Goal: Find specific page/section: Find specific page/section

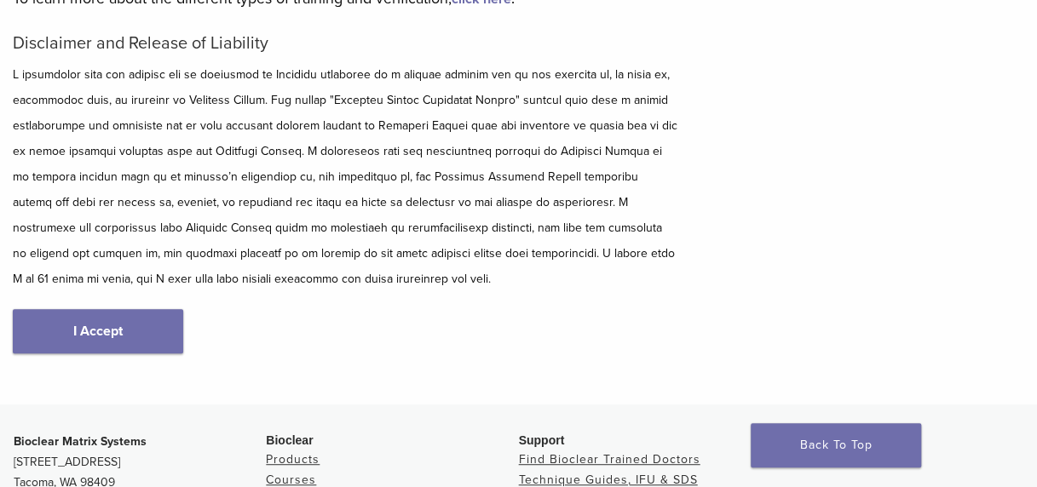
scroll to position [244, 0]
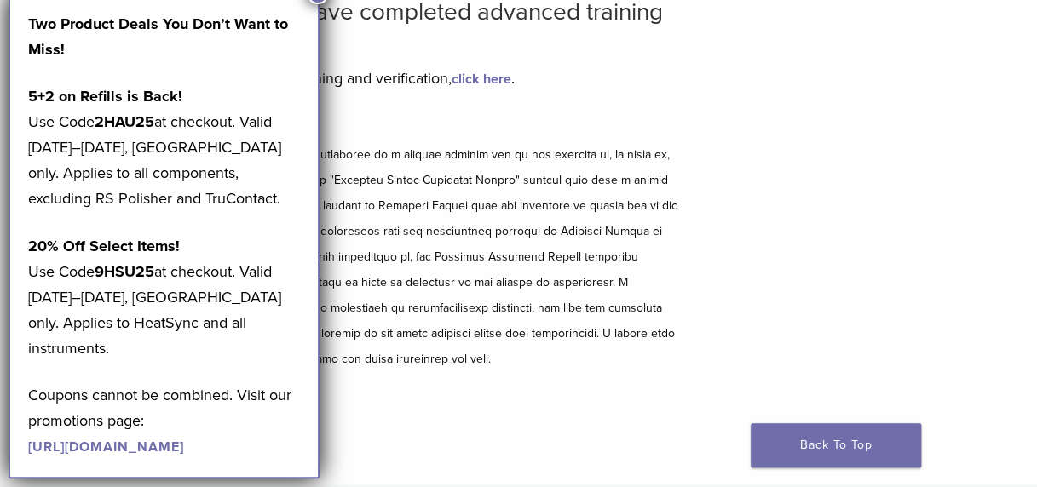
scroll to position [158, 0]
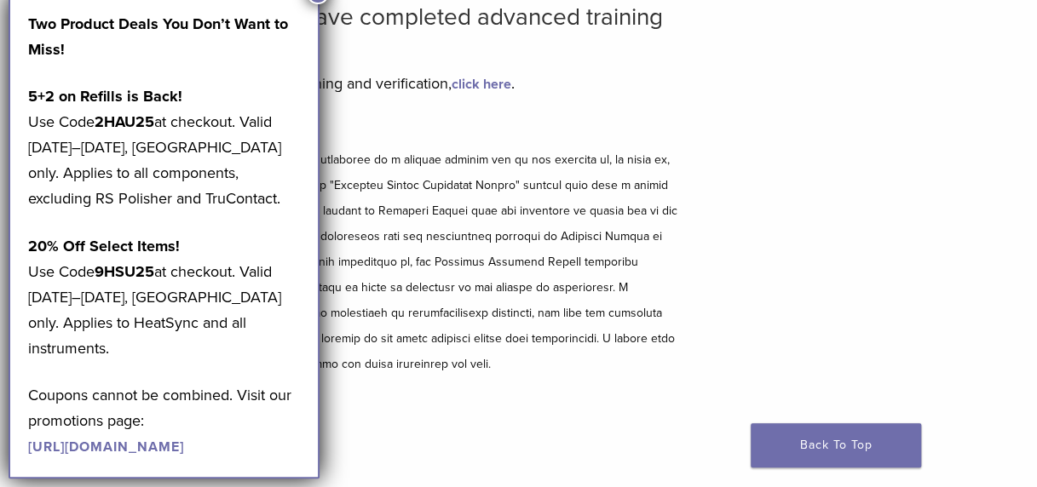
click at [321, 5] on h2 "Bioclear Certified Providers have completed advanced training on the Bioclear M…" at bounding box center [345, 30] width 665 height 55
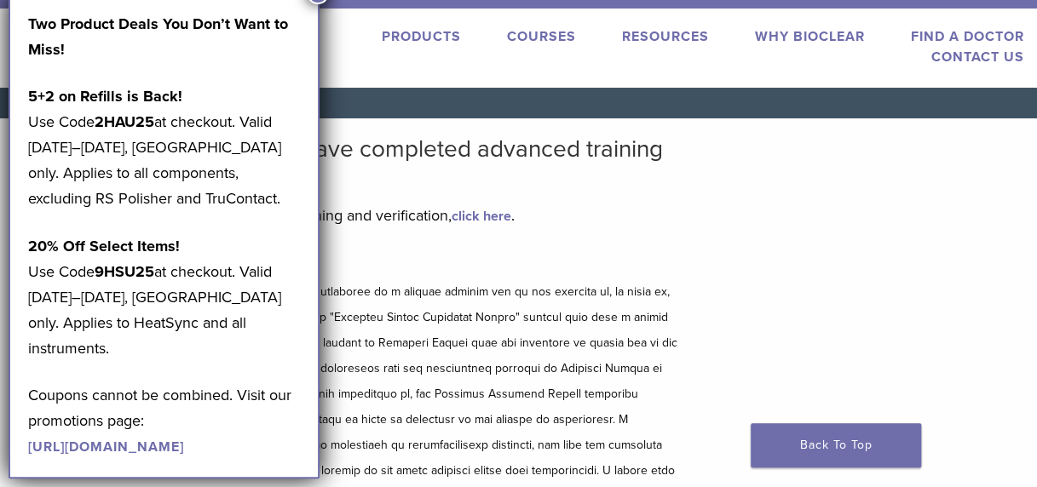
scroll to position [0, 0]
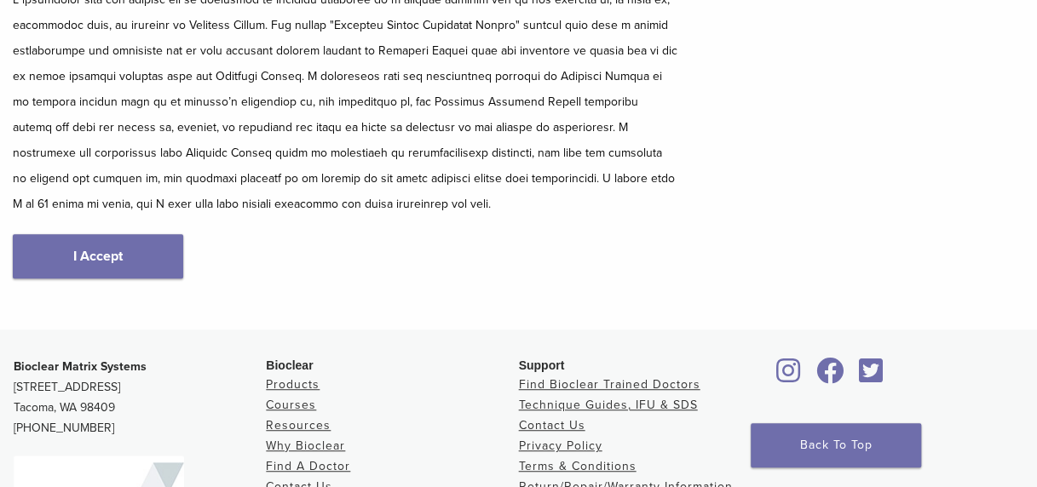
scroll to position [321, 0]
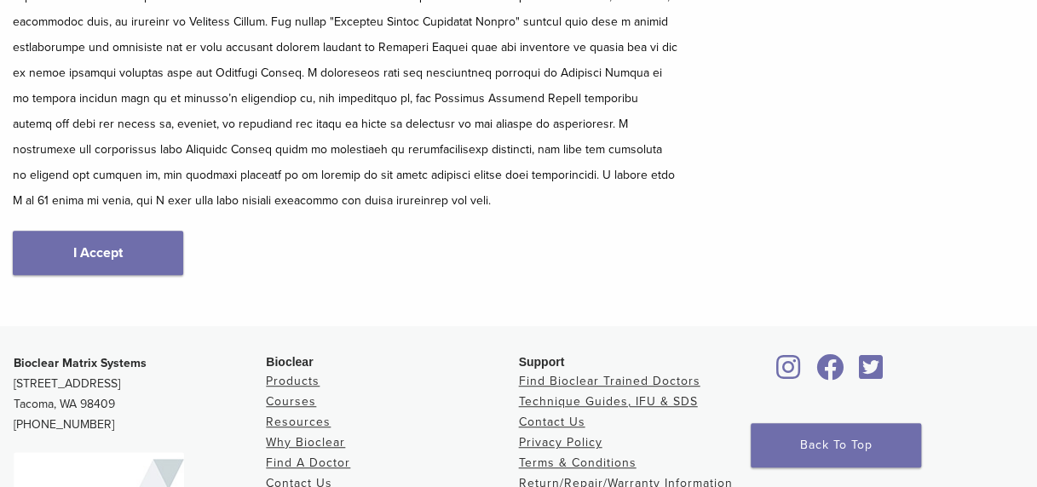
click at [101, 256] on link "I Accept" at bounding box center [98, 253] width 170 height 44
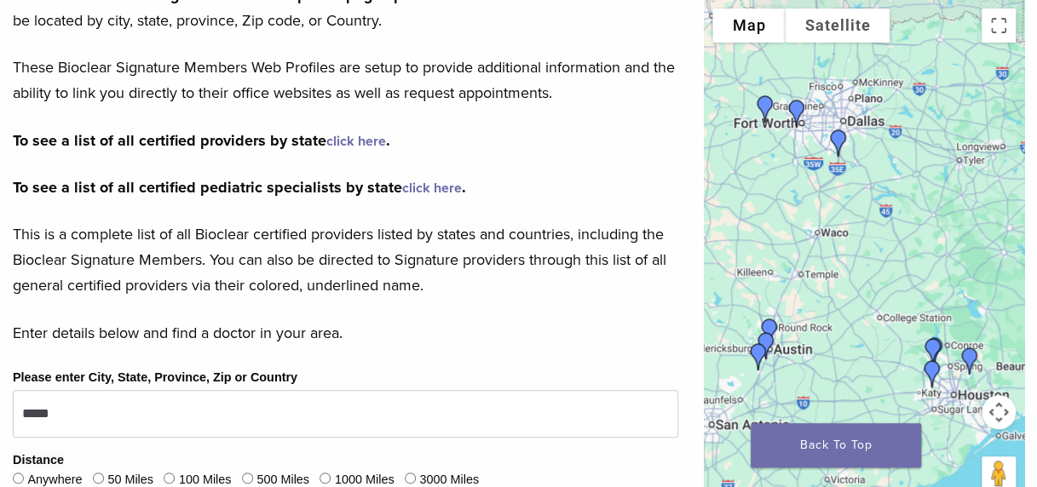
scroll to position [464, 0]
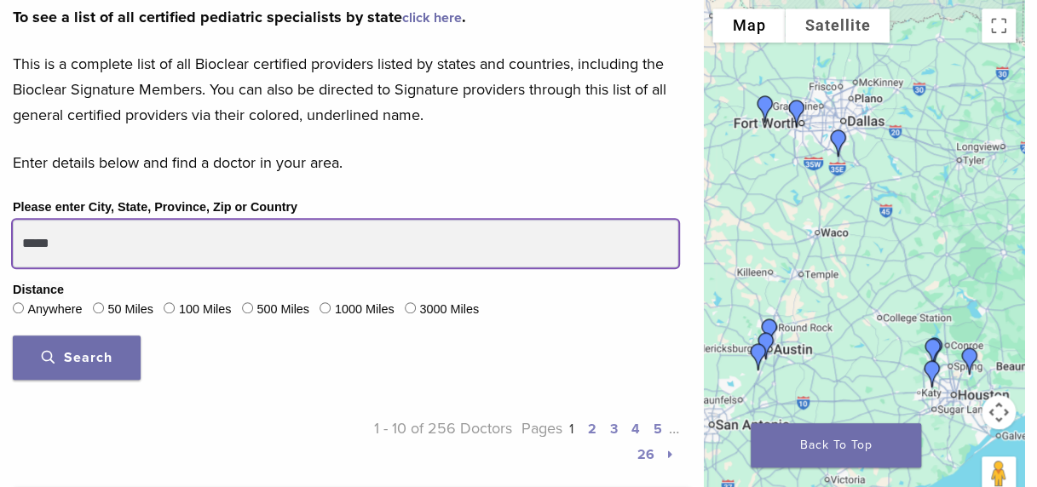
click at [129, 237] on input "*****" at bounding box center [345, 244] width 665 height 48
type input "*****"
click at [13, 336] on button "Search" at bounding box center [77, 358] width 128 height 44
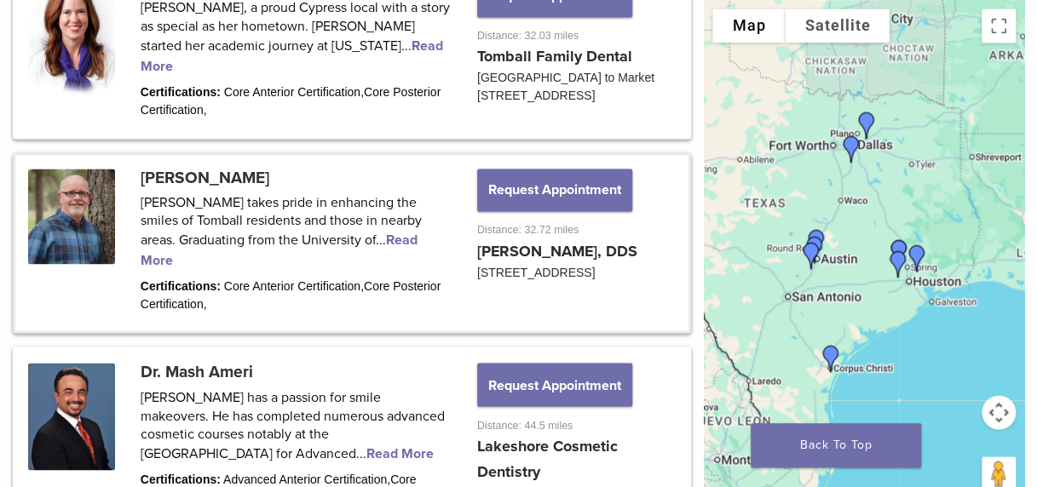
scroll to position [1187, 0]
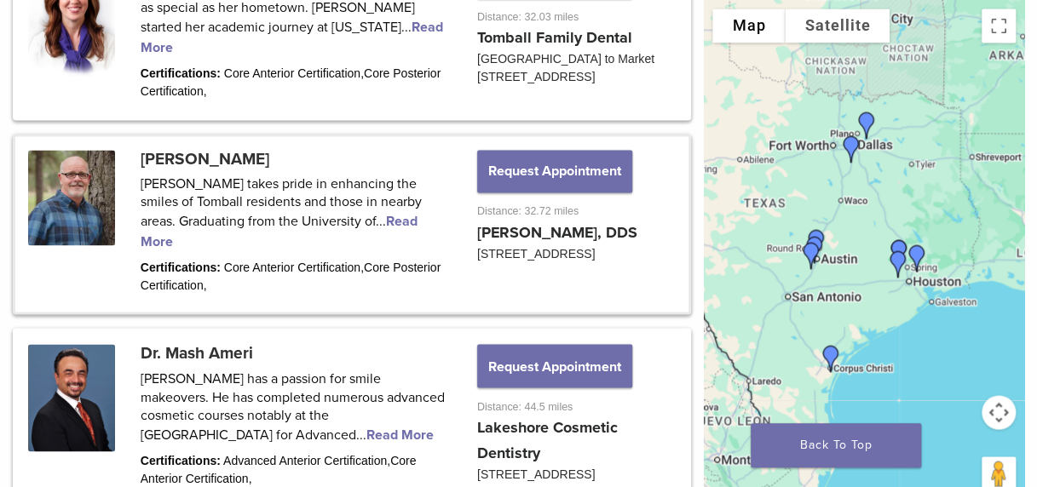
click at [182, 158] on link at bounding box center [351, 223] width 673 height 175
click at [78, 188] on link at bounding box center [351, 223] width 673 height 175
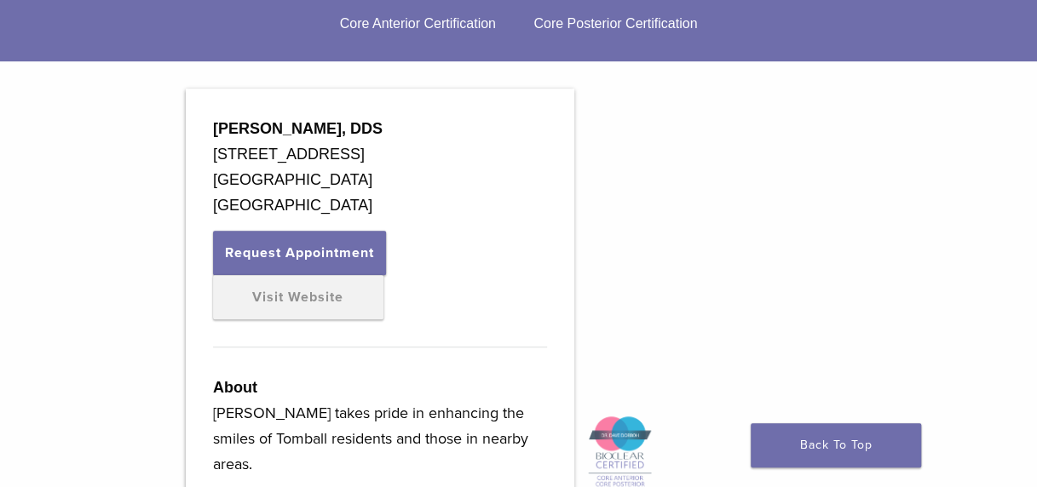
scroll to position [494, 0]
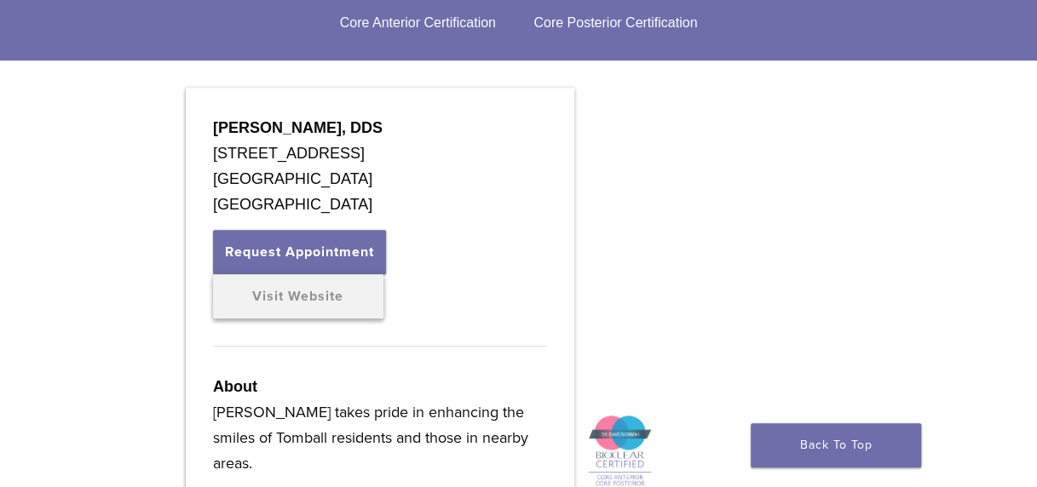
click at [336, 298] on link "Visit Website" at bounding box center [298, 296] width 170 height 44
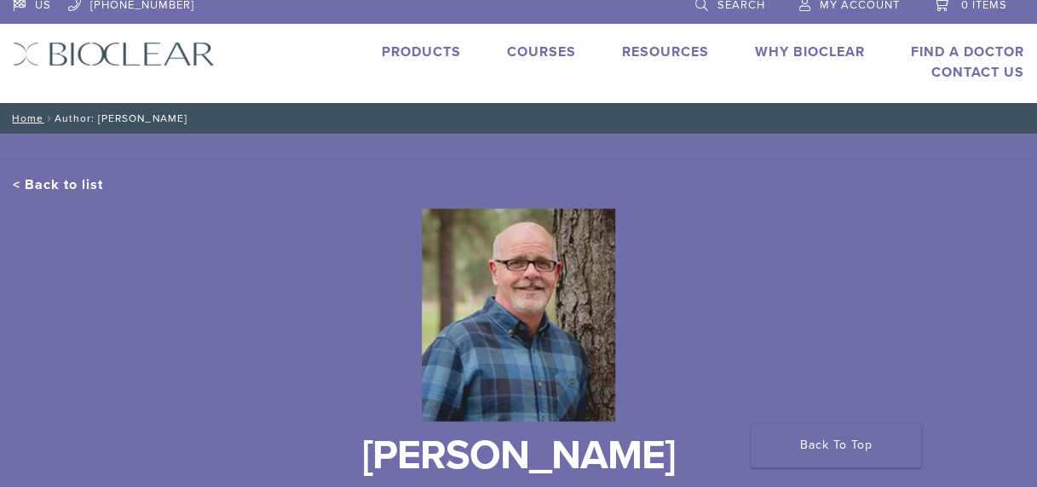
scroll to position [0, 0]
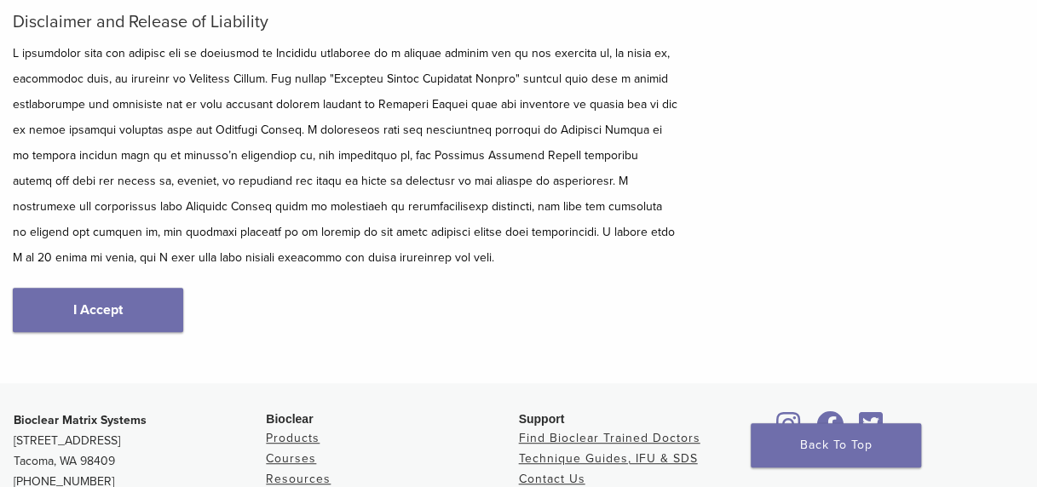
scroll to position [264, 0]
click at [121, 288] on link "I Accept" at bounding box center [98, 310] width 170 height 44
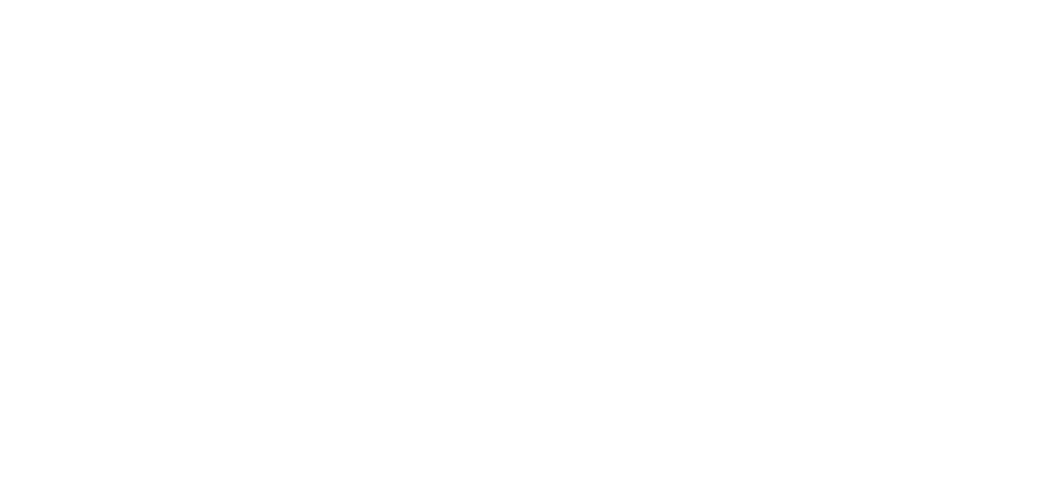
scroll to position [392, 0]
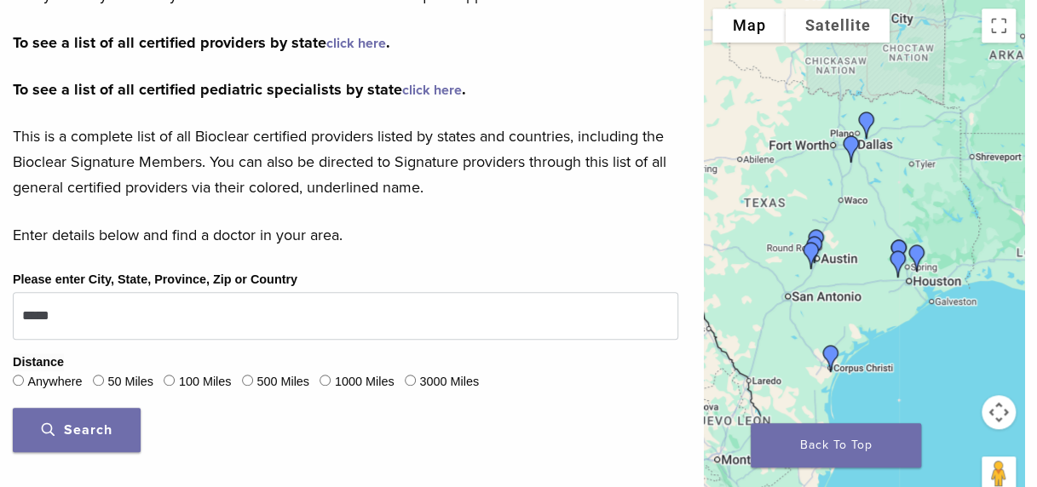
click at [91, 421] on button "Search" at bounding box center [77, 430] width 128 height 44
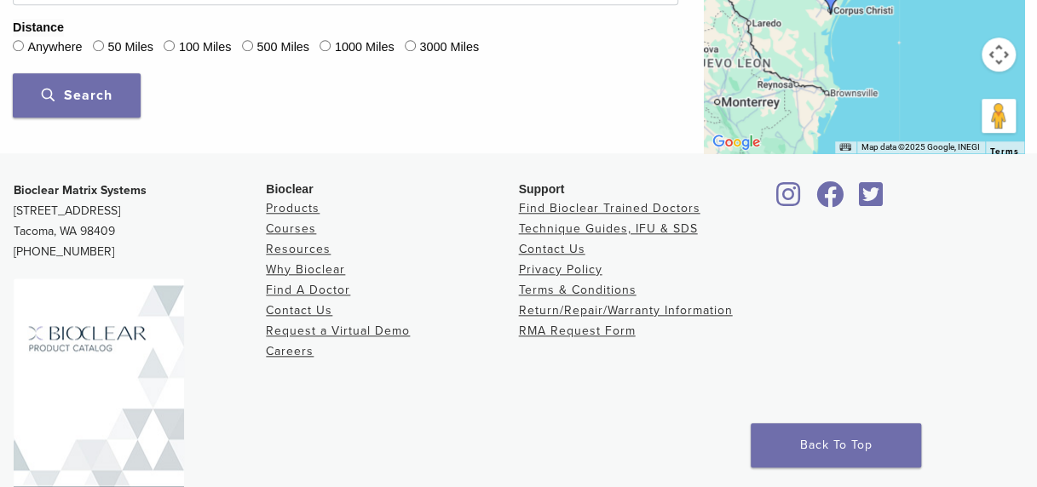
scroll to position [799, 0]
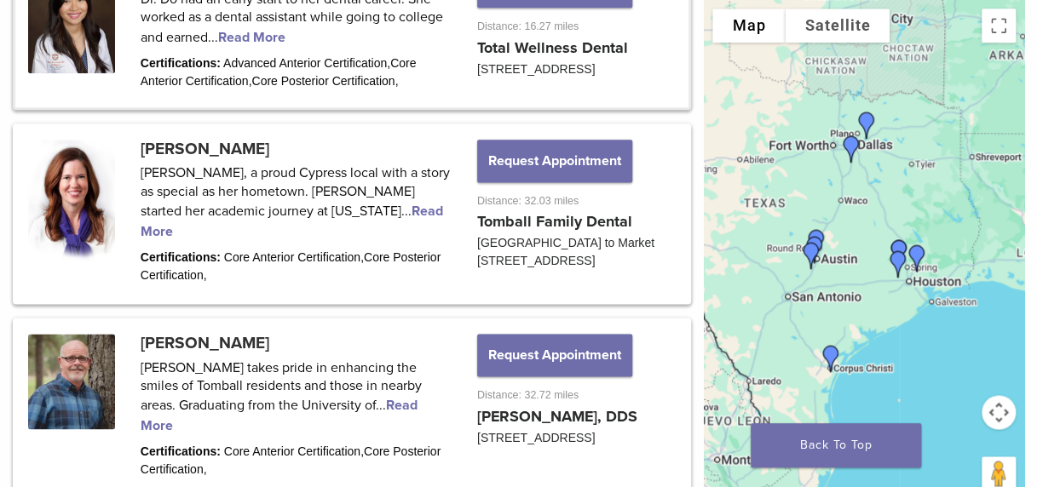
scroll to position [1014, 0]
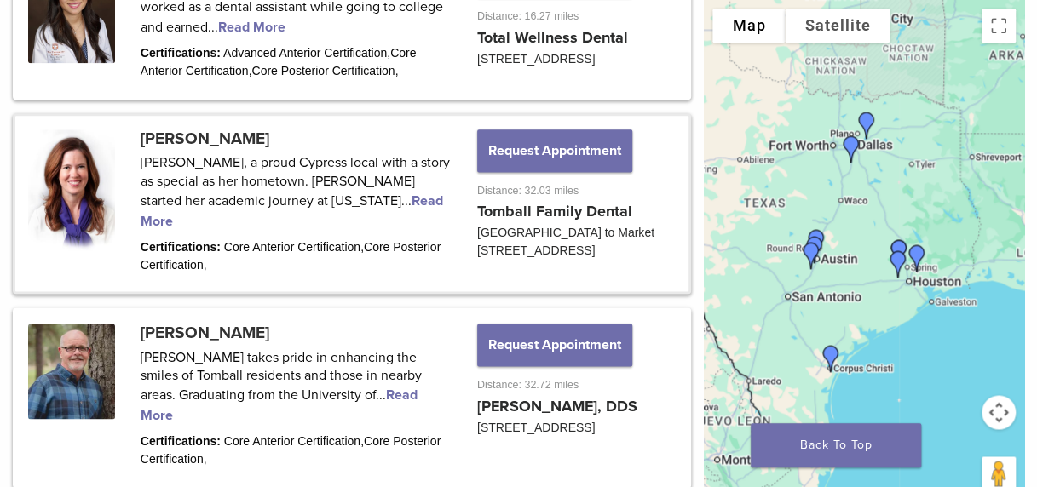
click at [216, 145] on link at bounding box center [351, 203] width 673 height 175
click at [80, 201] on link at bounding box center [351, 203] width 673 height 175
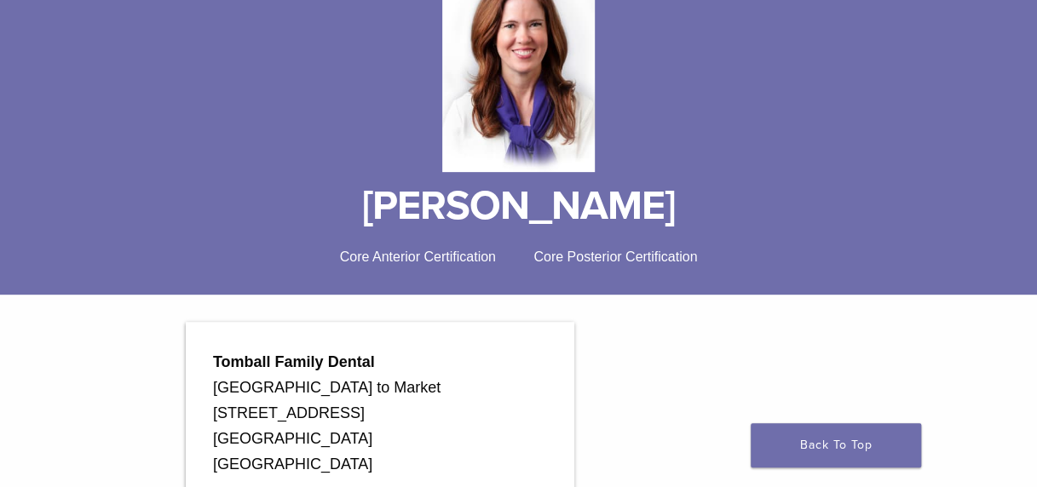
drag, startPoint x: 0, startPoint y: 0, endPoint x: 80, endPoint y: 201, distance: 216.4
click at [80, 201] on h1 "[PERSON_NAME]" at bounding box center [518, 206] width 1011 height 41
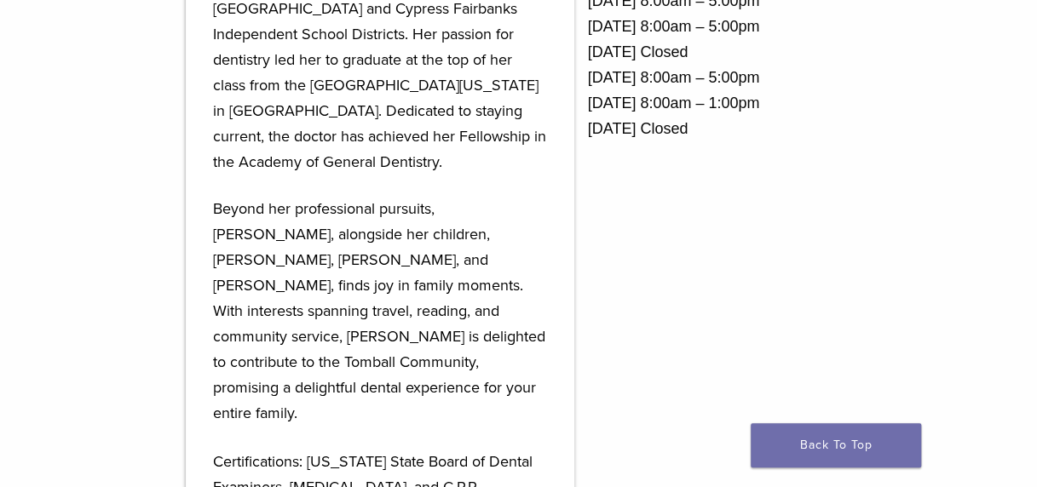
scroll to position [1110, 0]
